Goal: Information Seeking & Learning: Learn about a topic

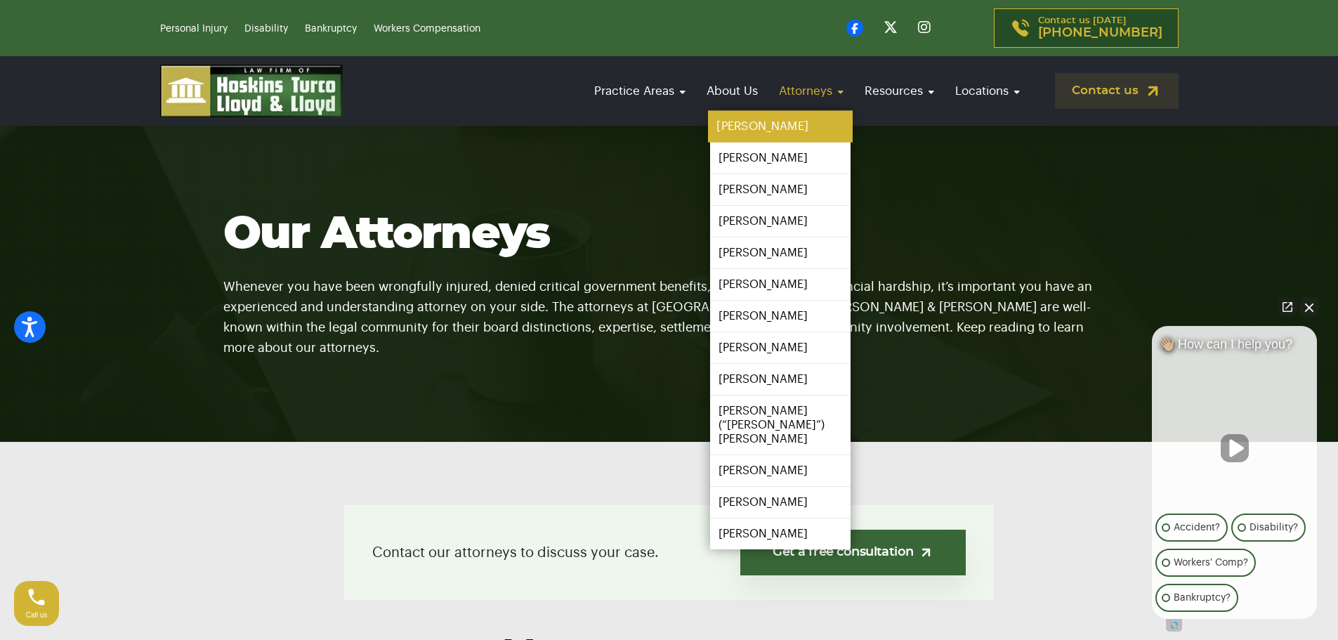
click at [760, 119] on link "[PERSON_NAME]" at bounding box center [780, 127] width 145 height 32
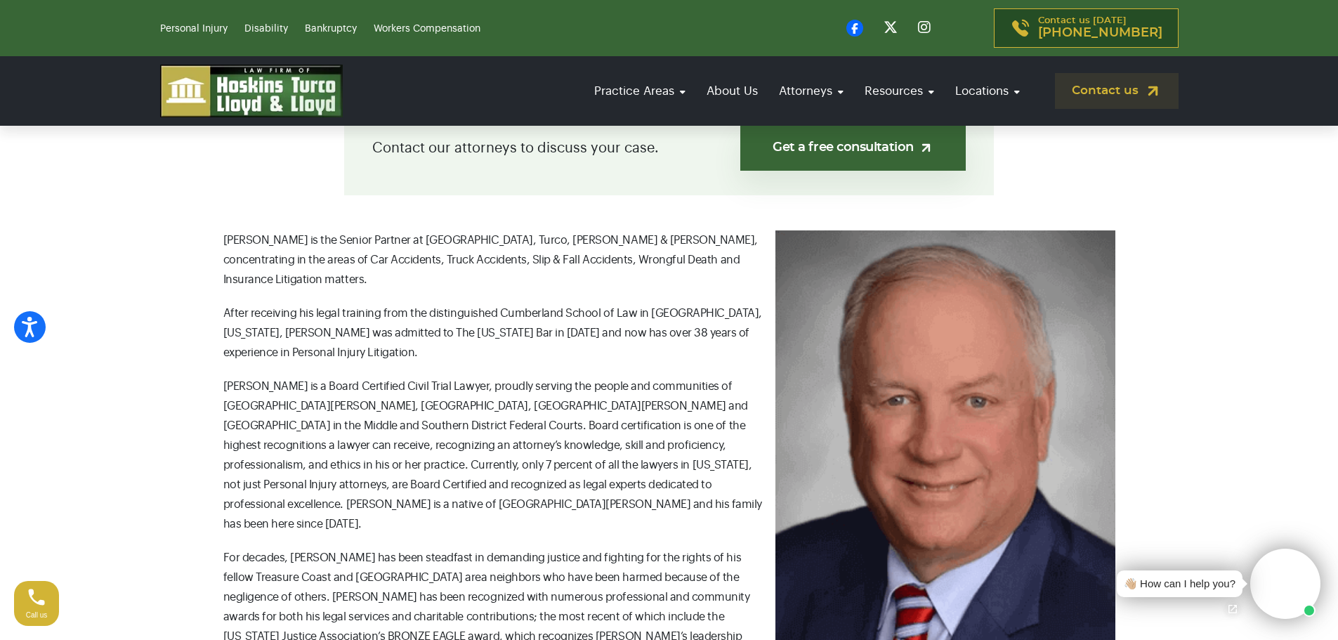
scroll to position [421, 0]
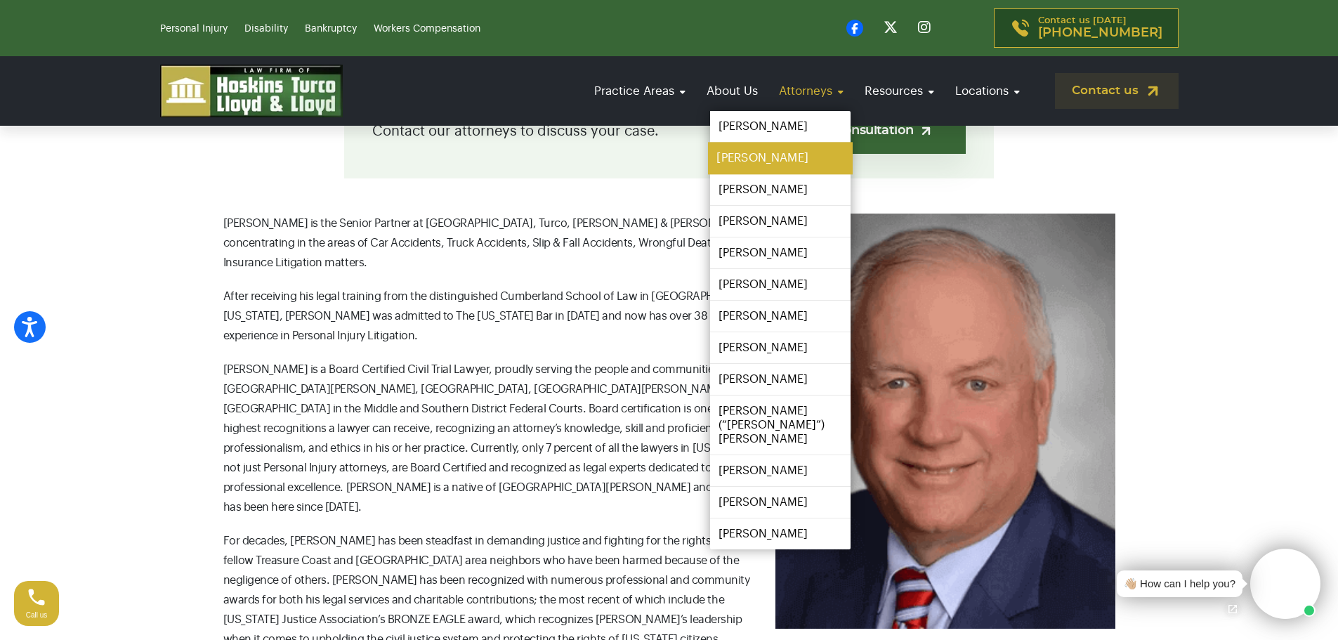
click at [769, 156] on link "[PERSON_NAME]" at bounding box center [780, 159] width 145 height 32
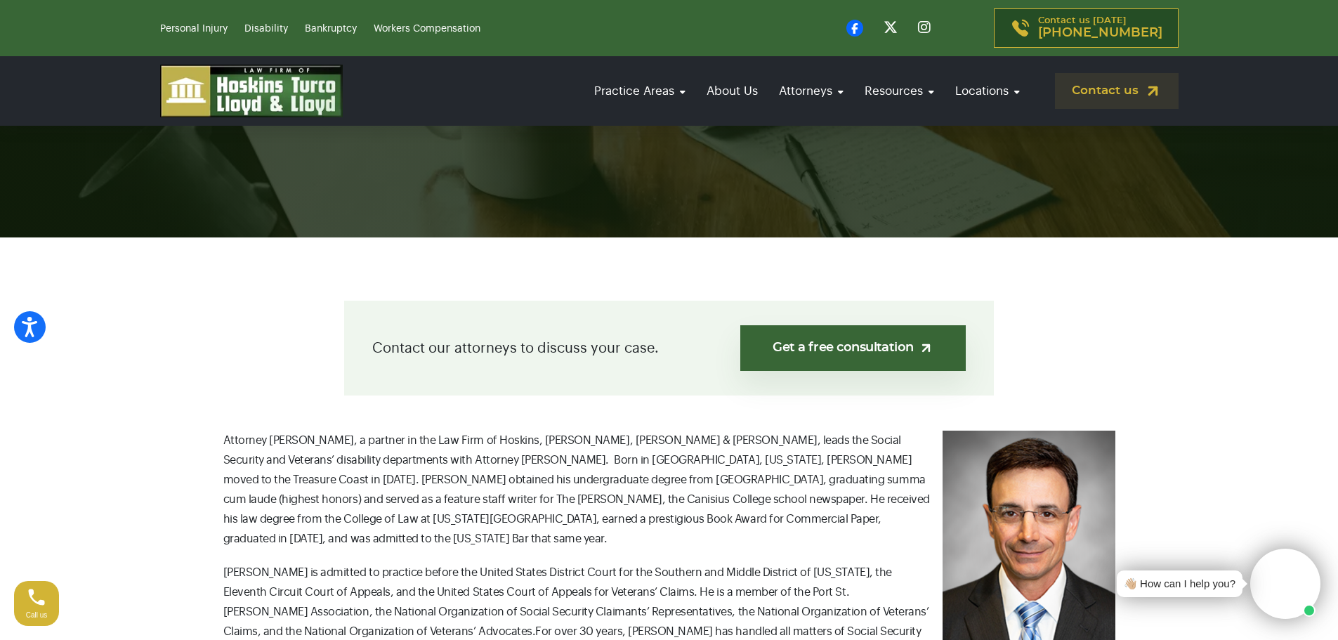
scroll to position [211, 0]
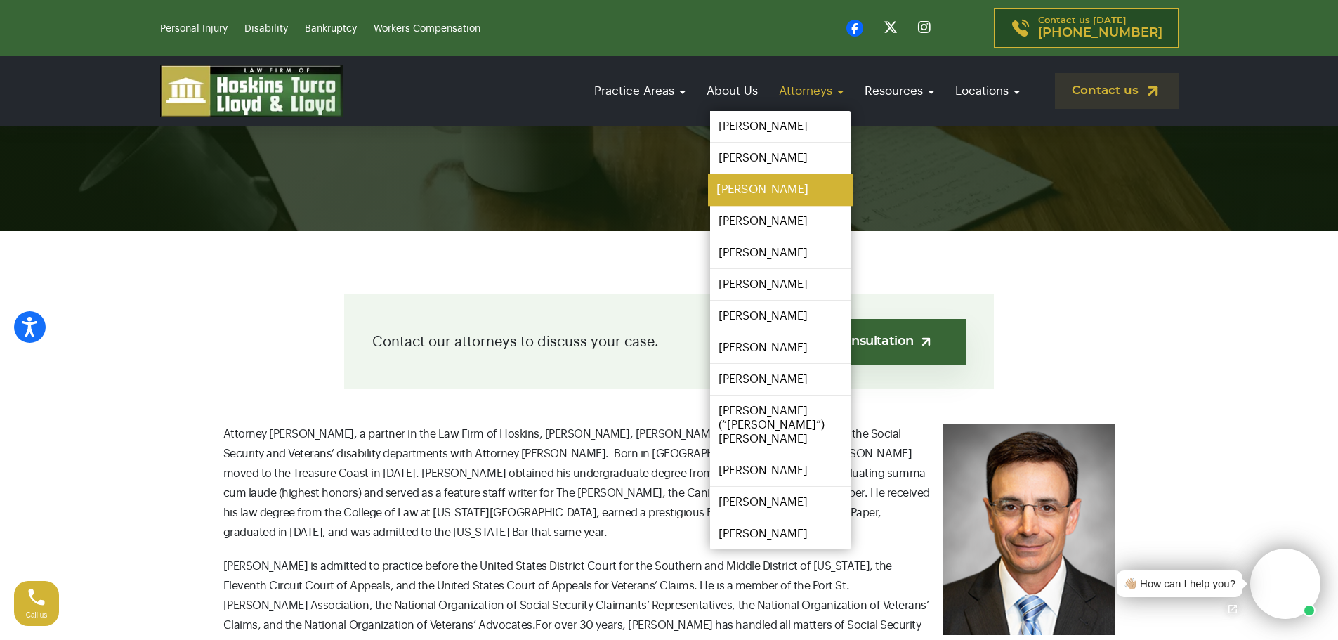
click at [778, 188] on link "[PERSON_NAME]" at bounding box center [780, 190] width 145 height 32
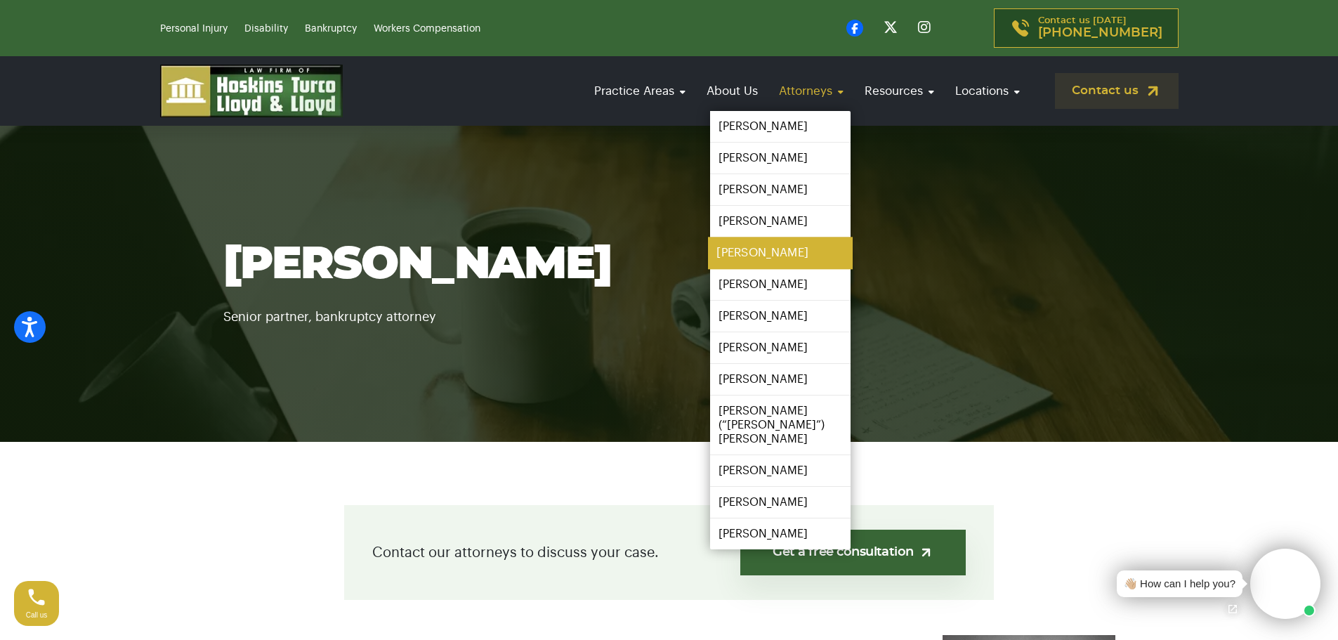
click at [750, 249] on link "[PERSON_NAME]" at bounding box center [780, 253] width 145 height 32
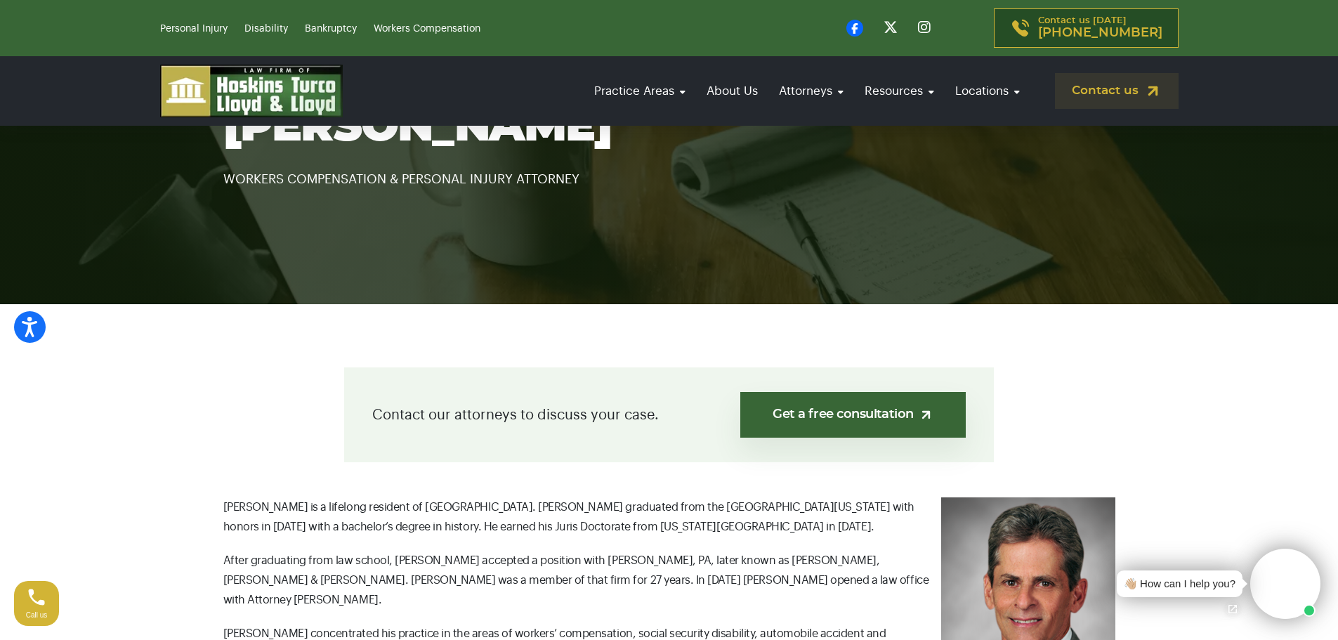
scroll to position [211, 0]
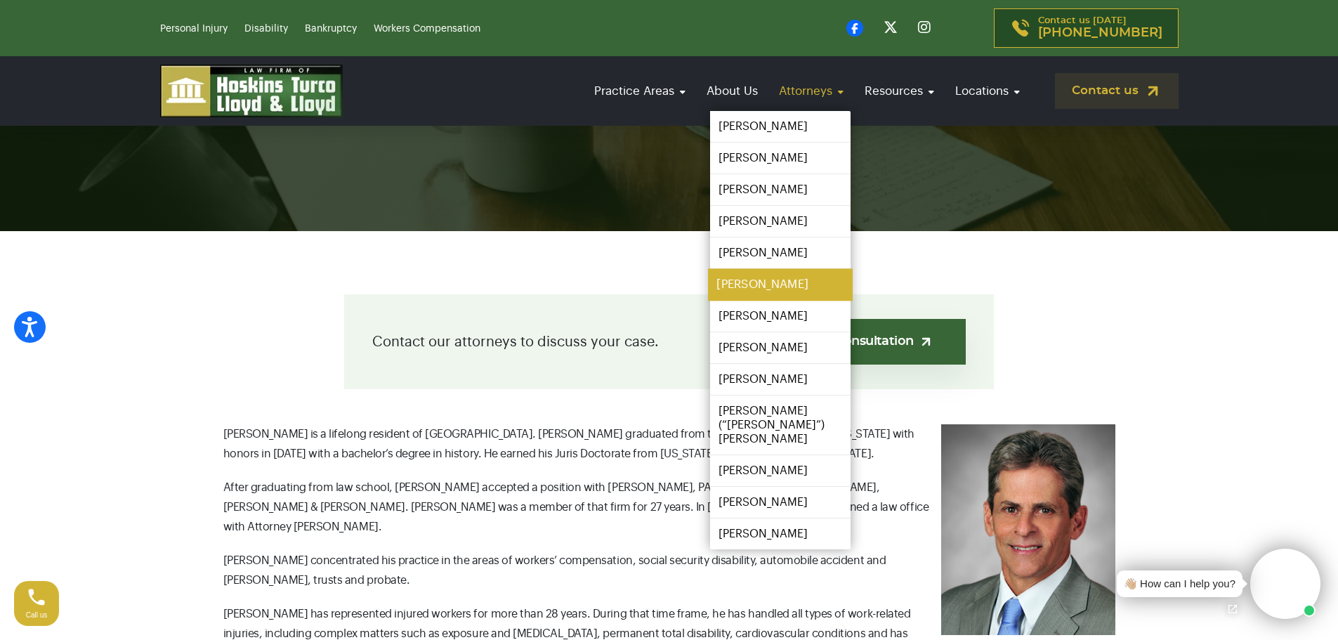
click at [765, 291] on link "[PERSON_NAME]" at bounding box center [780, 285] width 145 height 32
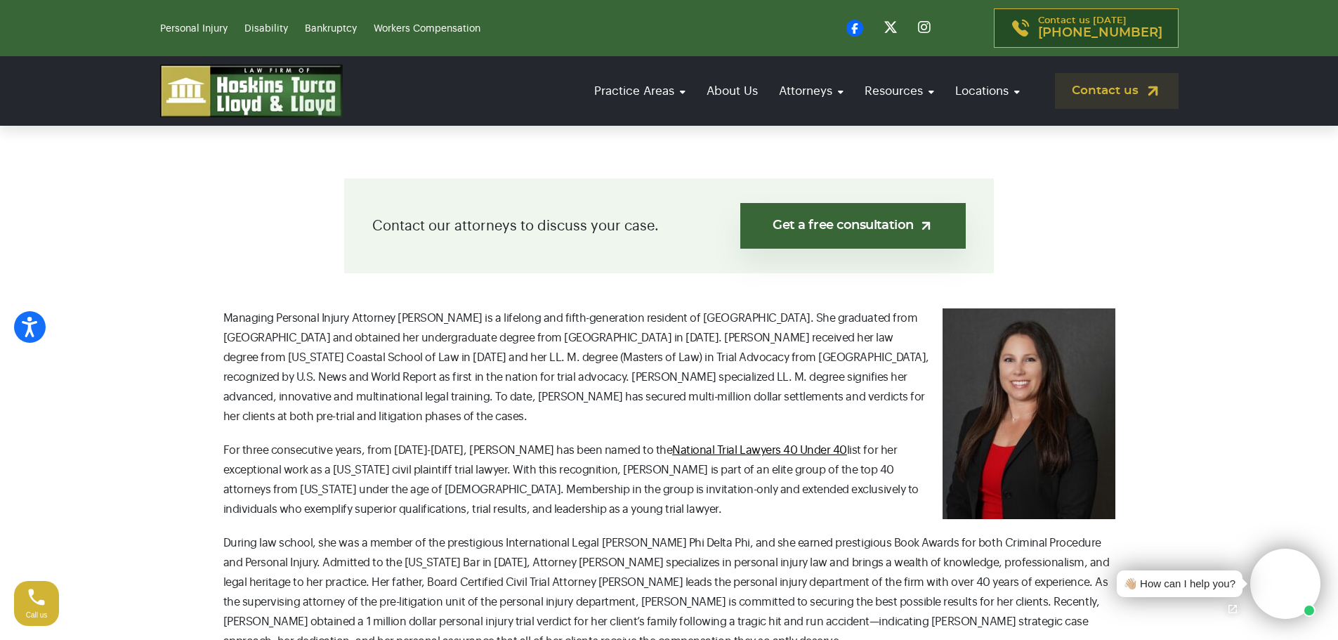
scroll to position [351, 0]
